Goal: Task Accomplishment & Management: Complete application form

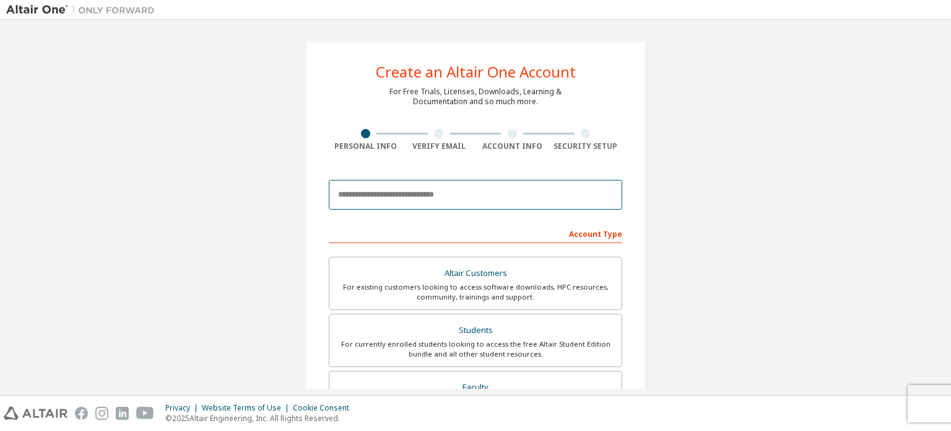
click at [358, 190] on input "email" at bounding box center [476, 195] width 294 height 30
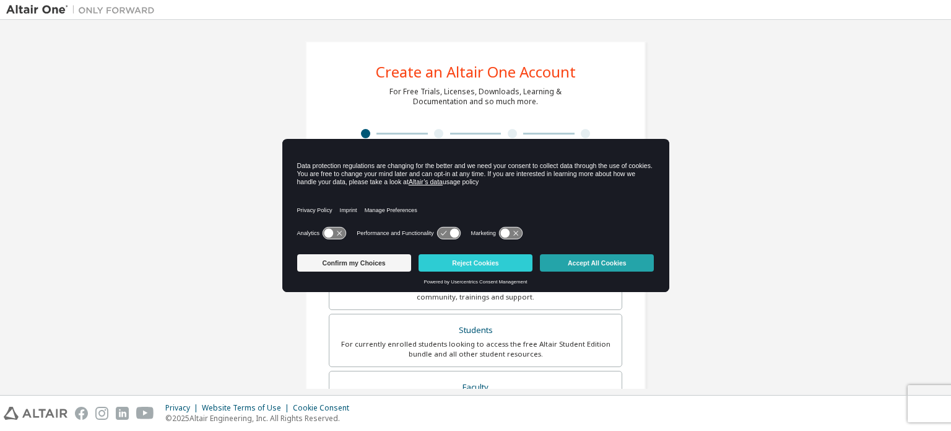
click at [577, 261] on button "Accept All Cookies" at bounding box center [597, 262] width 114 height 17
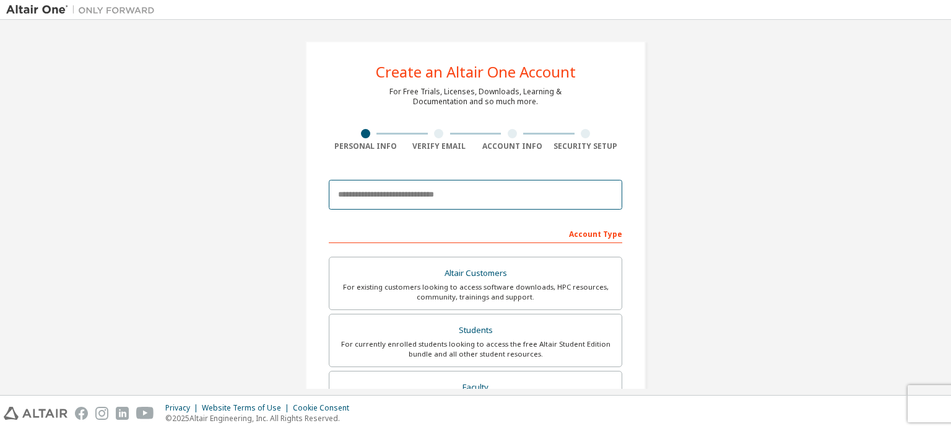
click at [437, 193] on input "email" at bounding box center [476, 195] width 294 height 30
type input "**********"
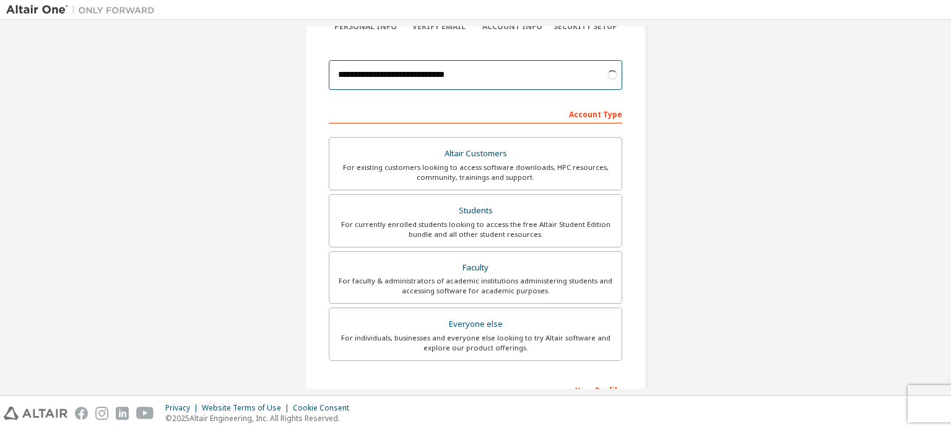
scroll to position [124, 0]
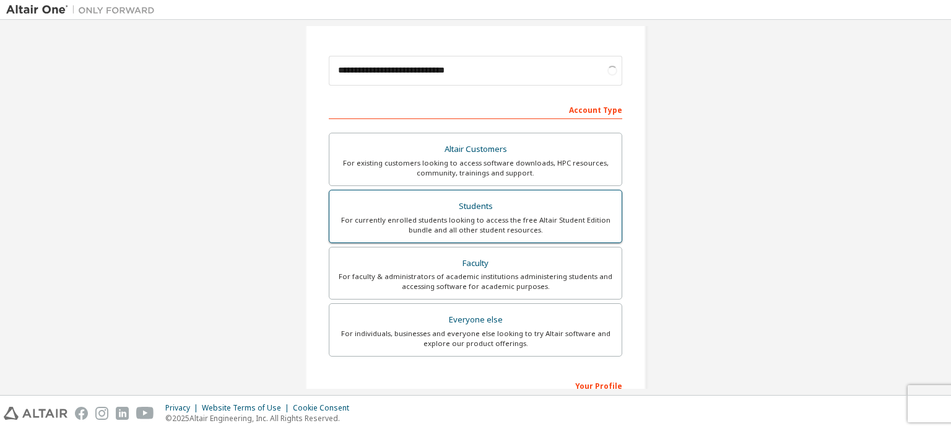
click at [545, 201] on div "Students" at bounding box center [476, 206] width 278 height 17
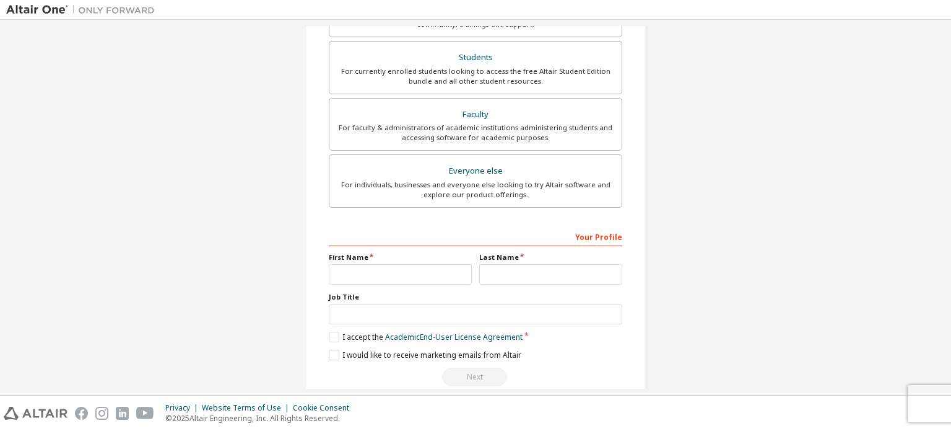
scroll to position [291, 0]
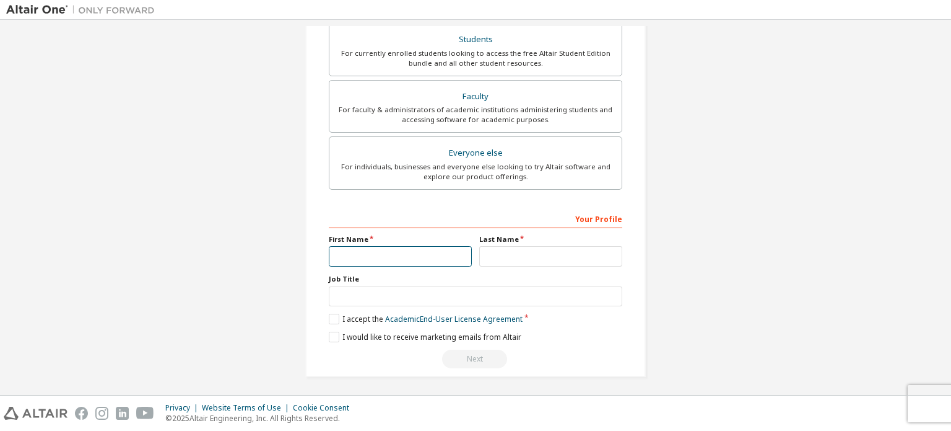
click at [364, 255] on input "text" at bounding box center [400, 256] width 143 height 20
type input "****"
click at [476, 258] on div "Last Name" at bounding box center [551, 250] width 151 height 32
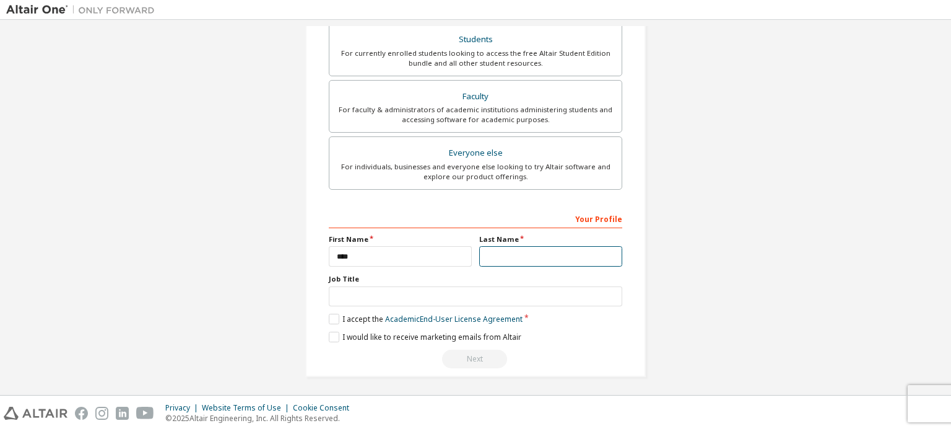
click at [481, 260] on input "text" at bounding box center [550, 256] width 143 height 20
type input "********"
click at [364, 318] on label "I accept the Academic End-User License Agreement" at bounding box center [426, 318] width 194 height 11
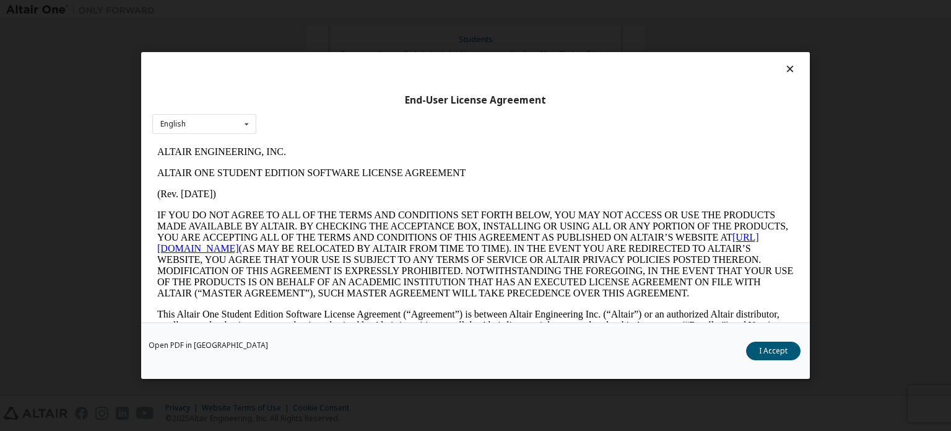
scroll to position [0, 0]
click at [789, 346] on button "I Accept" at bounding box center [773, 350] width 55 height 19
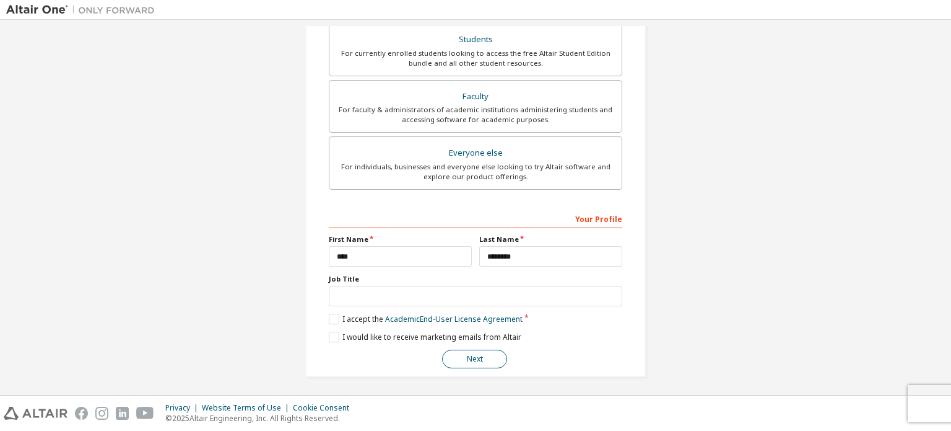
click at [449, 352] on button "Next" at bounding box center [474, 358] width 65 height 19
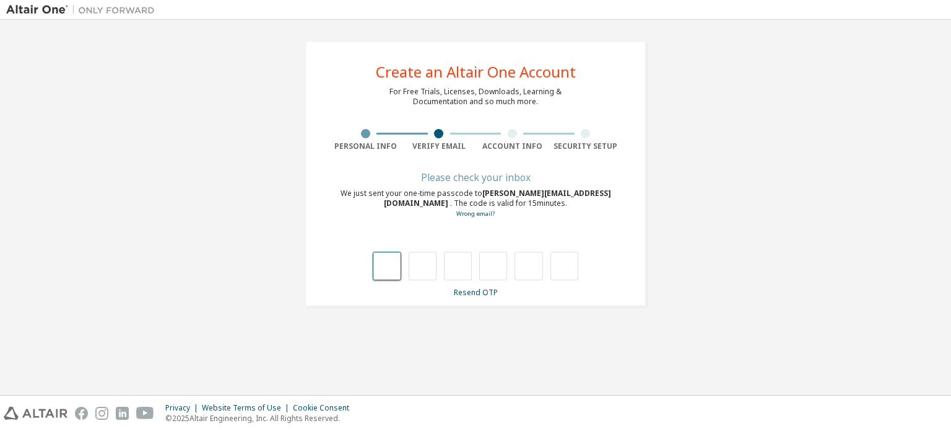
click at [395, 272] on input "text" at bounding box center [387, 266] width 28 height 28
type input "*"
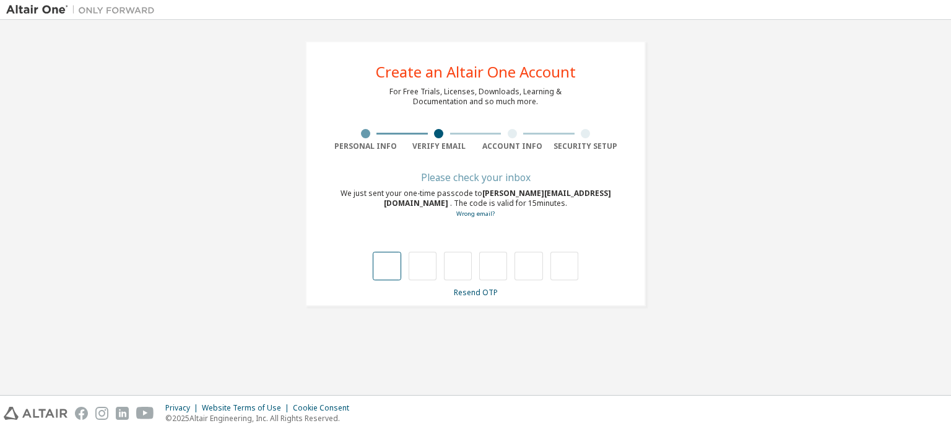
type input "*"
